Goal: Task Accomplishment & Management: Use online tool/utility

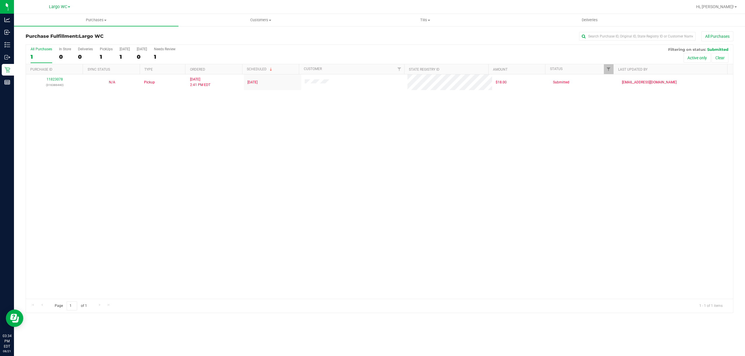
click at [109, 179] on div "11823078 (316386440) N/A Pickup [DATE] 2:41 PM EDT 8/21/2025 $18.00 Submitted […" at bounding box center [379, 186] width 707 height 225
click at [65, 55] on div "0" at bounding box center [65, 57] width 12 height 7
click at [0, 0] on input "In Store 0" at bounding box center [0, 0] width 0 height 0
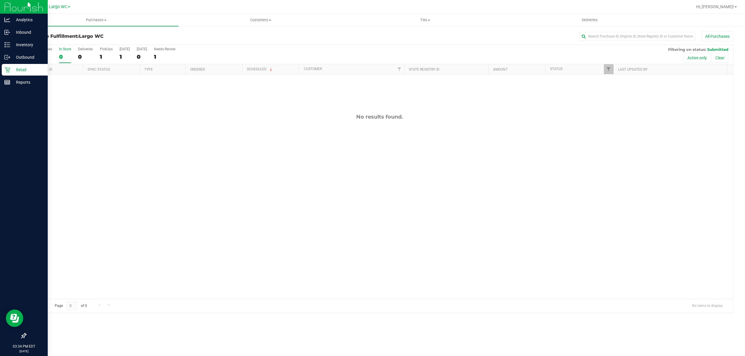
click at [0, 66] on link "Retail" at bounding box center [24, 70] width 48 height 13
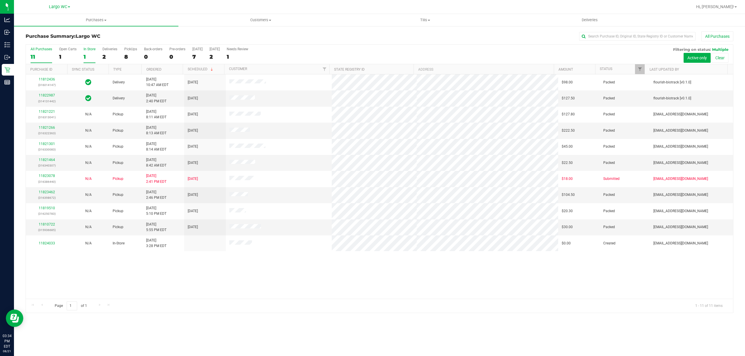
click at [87, 51] on div "In Store" at bounding box center [90, 49] width 12 height 4
click at [0, 0] on input "In Store 1" at bounding box center [0, 0] width 0 height 0
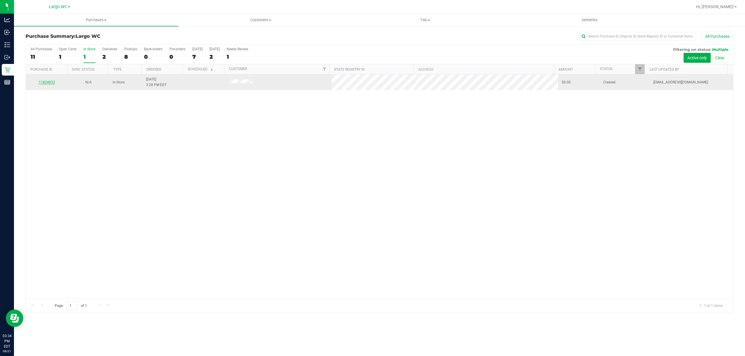
click at [49, 84] on link "11824033" at bounding box center [47, 82] width 16 height 4
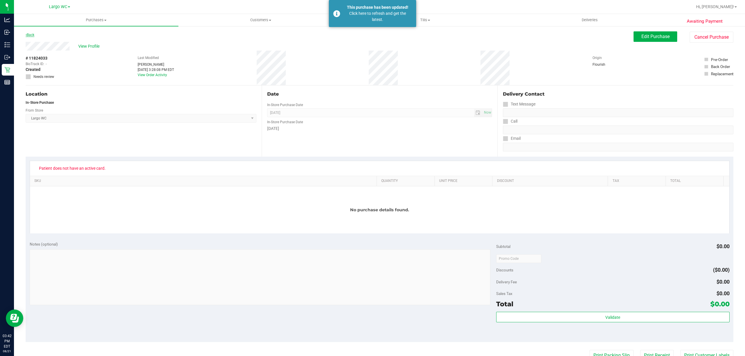
click at [33, 35] on link "Back" at bounding box center [30, 35] width 9 height 4
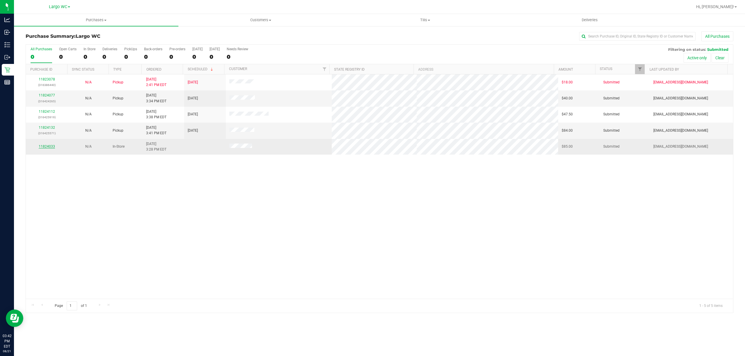
click at [52, 147] on link "11824033" at bounding box center [47, 147] width 16 height 4
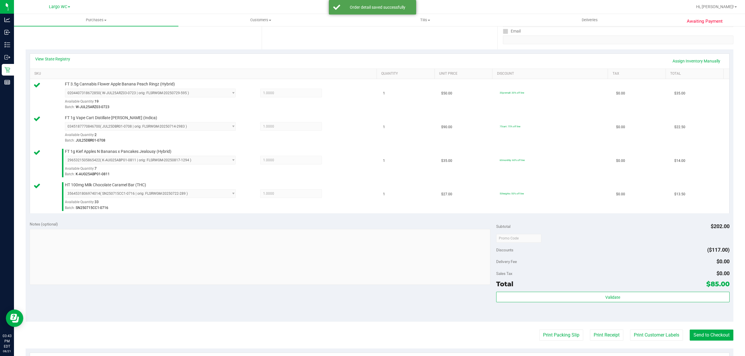
scroll to position [120, 0]
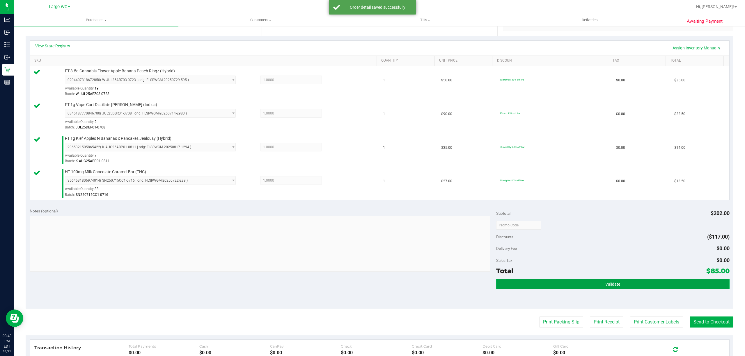
click at [520, 289] on button "Validate" at bounding box center [612, 284] width 233 height 10
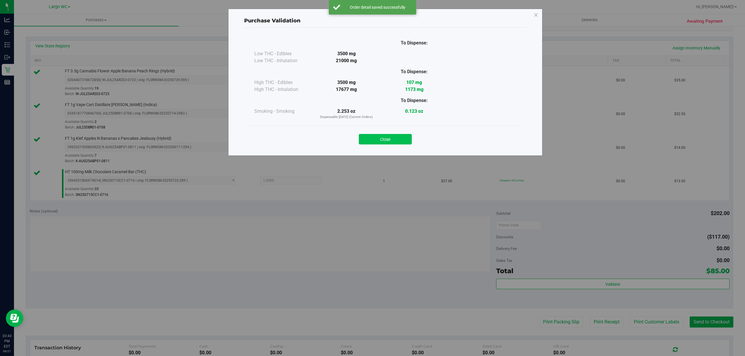
click at [392, 143] on button "Close" at bounding box center [385, 139] width 53 height 10
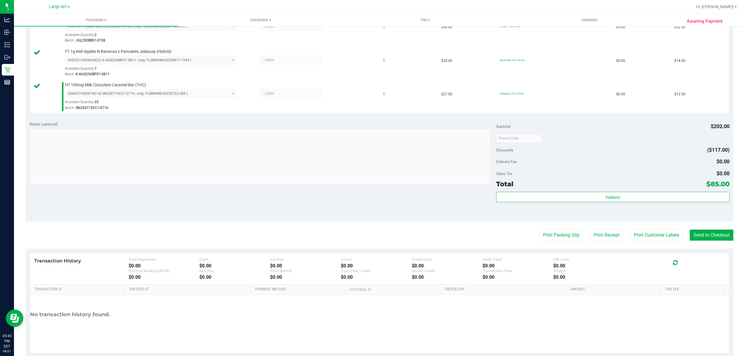
scroll to position [222, 0]
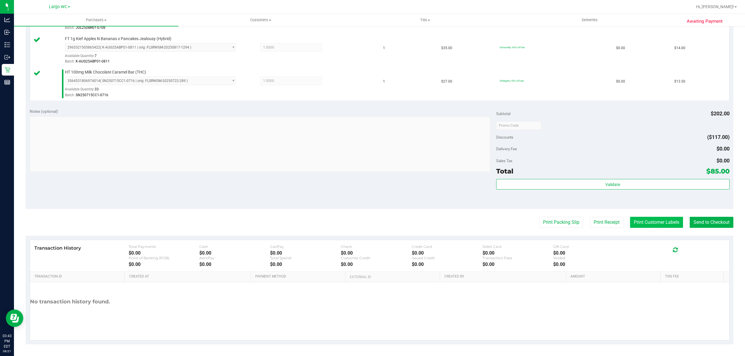
click at [642, 224] on button "Print Customer Labels" at bounding box center [656, 222] width 53 height 11
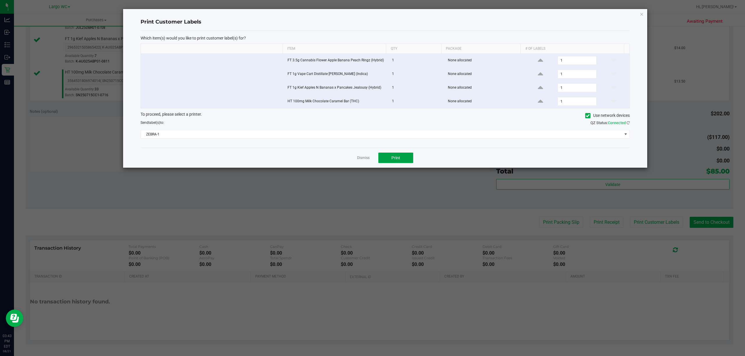
click at [398, 162] on button "Print" at bounding box center [395, 158] width 35 height 10
click at [641, 14] on icon "button" at bounding box center [642, 13] width 4 height 7
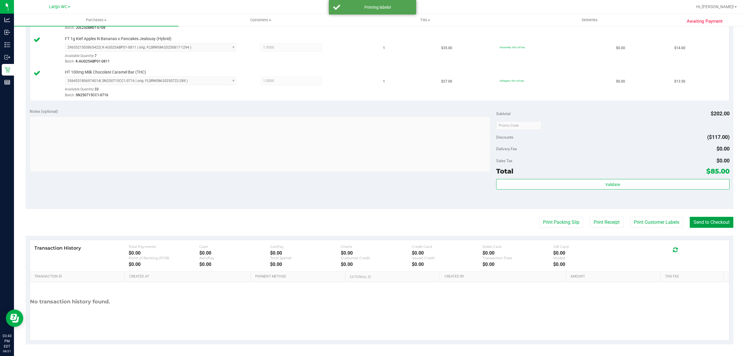
click at [716, 223] on button "Send to Checkout" at bounding box center [712, 222] width 44 height 11
